Goal: Find specific page/section: Find specific page/section

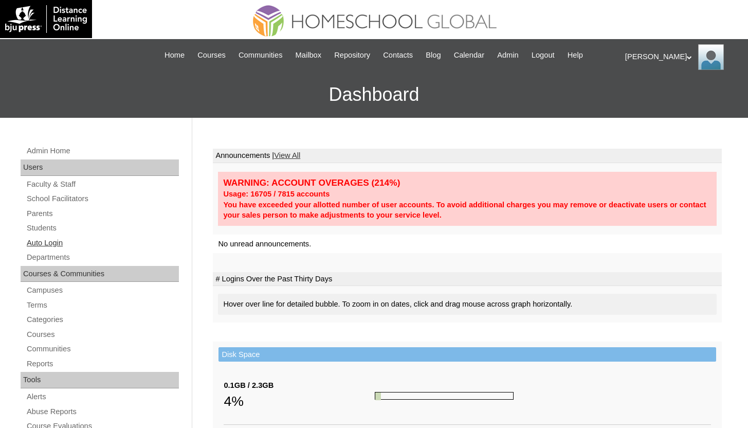
click at [56, 243] on link "Auto Login" at bounding box center [102, 242] width 153 height 13
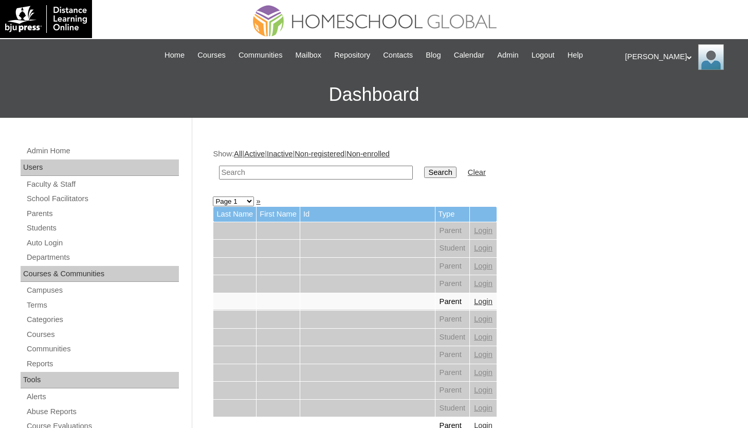
click at [309, 171] on input "text" at bounding box center [316, 173] width 194 height 14
type input "grade 5"
click at [436, 170] on input "Search" at bounding box center [440, 172] width 32 height 11
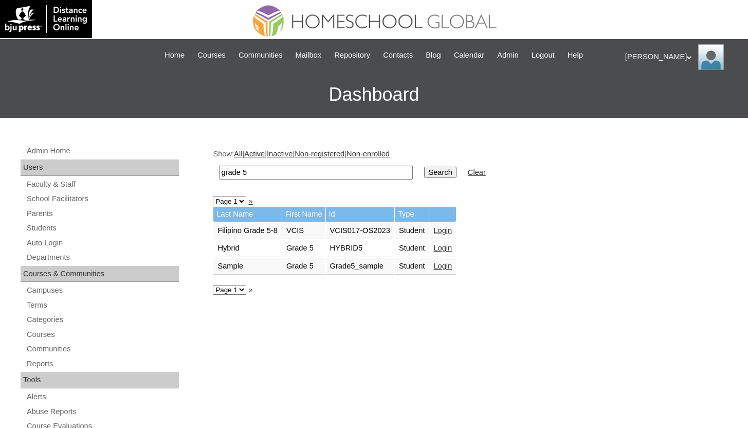
click at [452, 264] on link "Login" at bounding box center [442, 266] width 19 height 8
